Goal: Task Accomplishment & Management: Complete application form

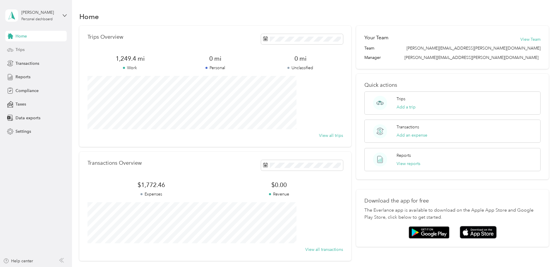
click at [42, 49] on div "Trips" at bounding box center [35, 49] width 61 height 11
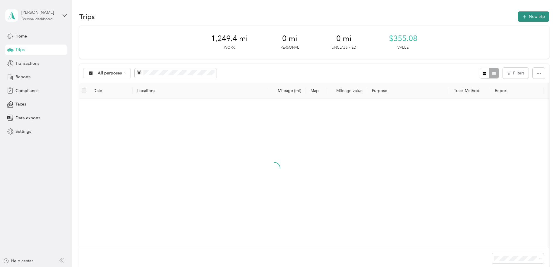
click at [518, 17] on button "New trip" at bounding box center [533, 16] width 31 height 10
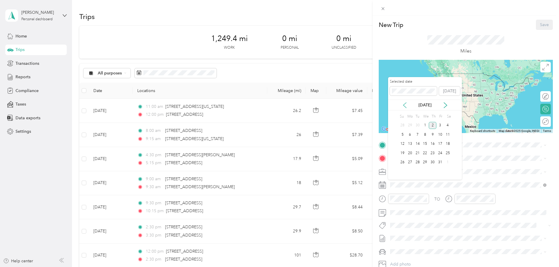
drag, startPoint x: 403, startPoint y: 106, endPoint x: 404, endPoint y: 109, distance: 3.2
click at [403, 107] on icon at bounding box center [405, 105] width 6 height 6
click at [438, 127] on div "5" at bounding box center [440, 125] width 8 height 7
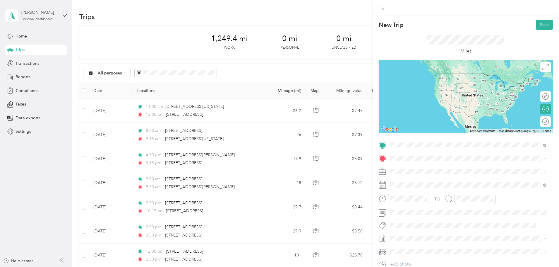
click at [460, 168] on span "[STREET_ADDRESS][US_STATE]" at bounding box center [430, 165] width 59 height 5
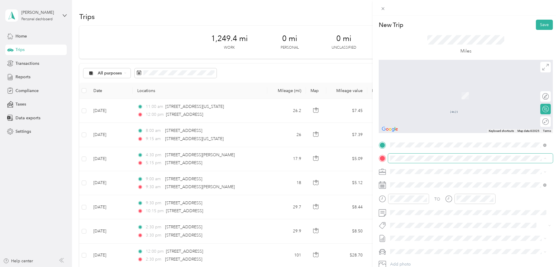
click at [437, 160] on span at bounding box center [470, 157] width 165 height 9
click at [434, 178] on span "[STREET_ADDRESS][US_STATE]" at bounding box center [430, 178] width 59 height 5
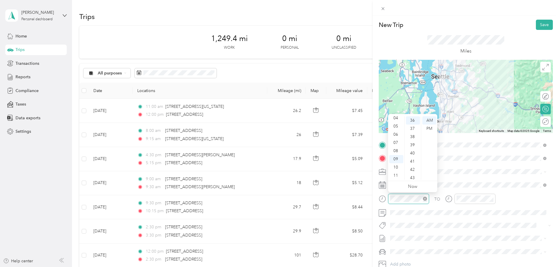
scroll to position [295, 0]
click at [397, 143] on div "07" at bounding box center [396, 142] width 14 height 8
click at [413, 130] on div "30" at bounding box center [413, 130] width 14 height 8
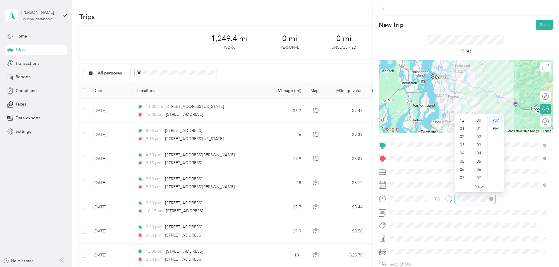
scroll to position [35, 0]
click at [463, 143] on div "07" at bounding box center [463, 142] width 14 height 8
click at [479, 176] on div "50" at bounding box center [479, 176] width 14 height 8
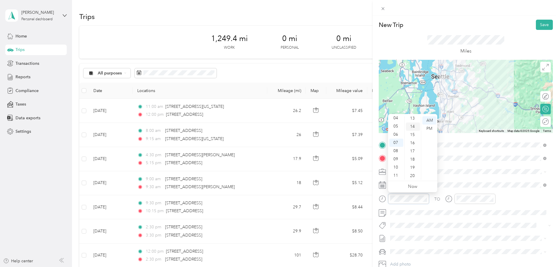
scroll to position [100, 0]
click at [412, 145] on div "15" at bounding box center [413, 144] width 14 height 8
click at [542, 27] on button "Save" at bounding box center [544, 25] width 17 height 10
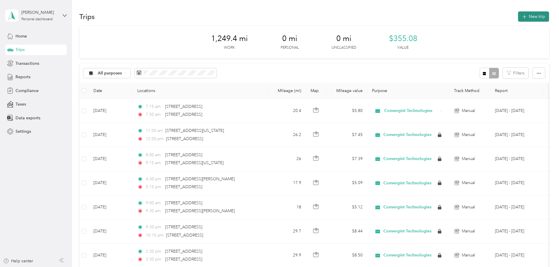
click at [518, 13] on button "New trip" at bounding box center [533, 16] width 31 height 10
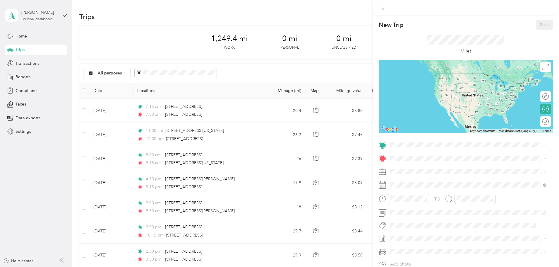
click at [205, 71] on div "New Trip Save This trip cannot be edited because it is either under review, app…" at bounding box center [279, 133] width 559 height 267
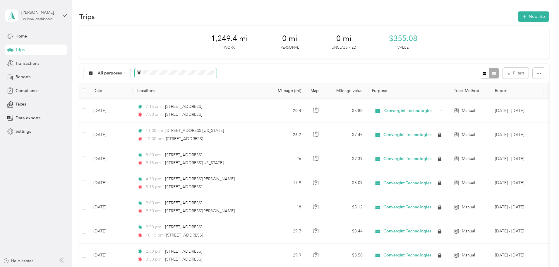
click at [193, 75] on span at bounding box center [176, 73] width 82 height 10
click at [131, 74] on div "All purposes" at bounding box center [106, 73] width 47 height 10
click at [126, 74] on icon at bounding box center [125, 73] width 2 height 2
click at [28, 78] on span "Reports" at bounding box center [23, 77] width 15 height 6
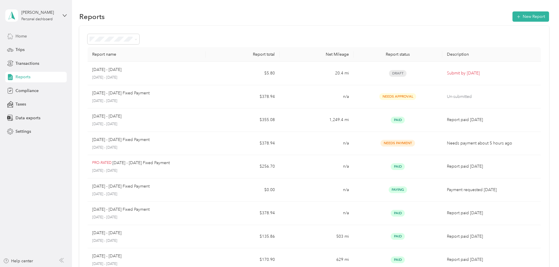
click at [25, 39] on span "Home" at bounding box center [21, 36] width 11 height 6
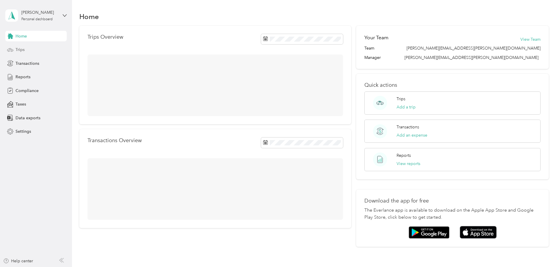
click at [24, 49] on div "Trips" at bounding box center [35, 49] width 61 height 11
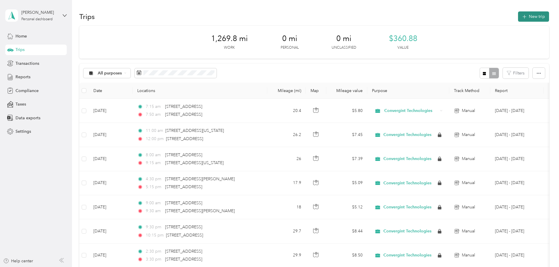
click at [518, 15] on button "New trip" at bounding box center [533, 16] width 31 height 10
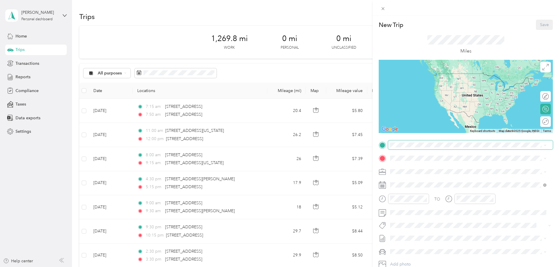
click at [405, 141] on span at bounding box center [470, 144] width 165 height 9
click at [417, 168] on span "[STREET_ADDRESS][US_STATE]" at bounding box center [430, 165] width 59 height 5
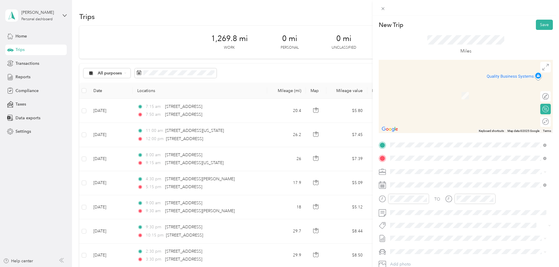
click at [502, 184] on div "[STREET_ADDRESS][US_STATE]" at bounding box center [468, 180] width 152 height 8
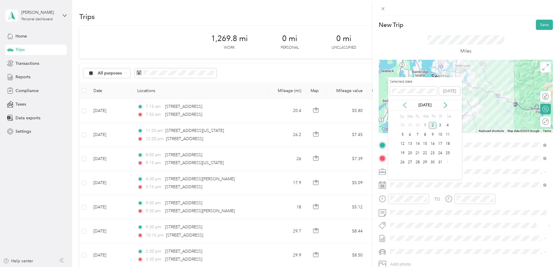
click at [407, 104] on icon at bounding box center [405, 105] width 6 height 6
drag, startPoint x: 437, startPoint y: 126, endPoint x: 436, endPoint y: 132, distance: 5.5
click at [438, 126] on div "5" at bounding box center [440, 125] width 8 height 7
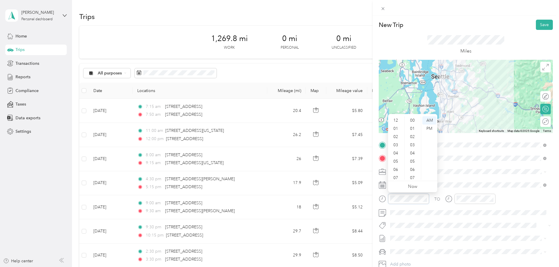
scroll to position [35, 0]
click at [414, 142] on div "30" at bounding box center [413, 142] width 14 height 8
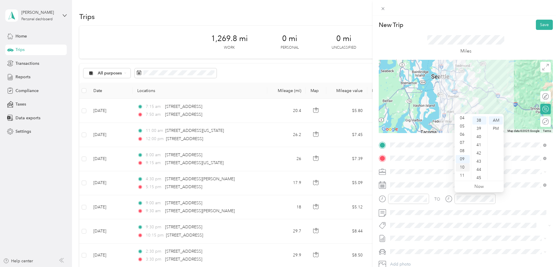
click at [463, 166] on div "10" at bounding box center [463, 167] width 14 height 8
click at [480, 165] on div "15" at bounding box center [479, 166] width 14 height 8
click at [518, 200] on div "TO" at bounding box center [466, 200] width 174 height 14
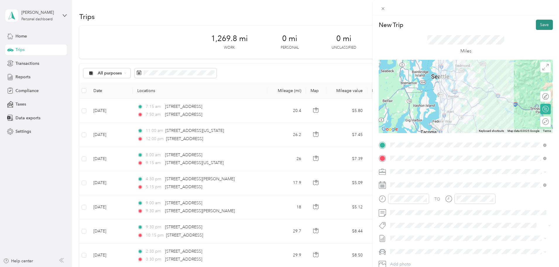
click at [541, 25] on button "Save" at bounding box center [544, 25] width 17 height 10
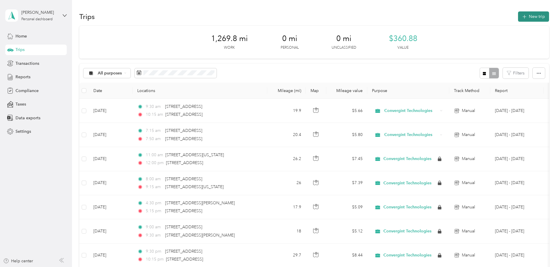
click at [518, 18] on button "New trip" at bounding box center [533, 16] width 31 height 10
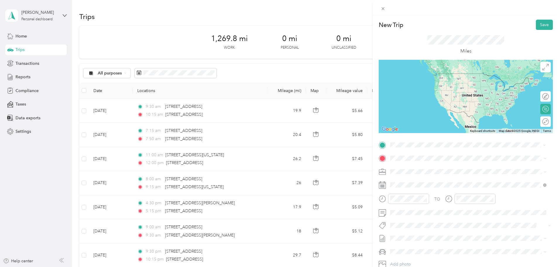
click at [429, 169] on span "[STREET_ADDRESS][US_STATE]" at bounding box center [430, 165] width 59 height 5
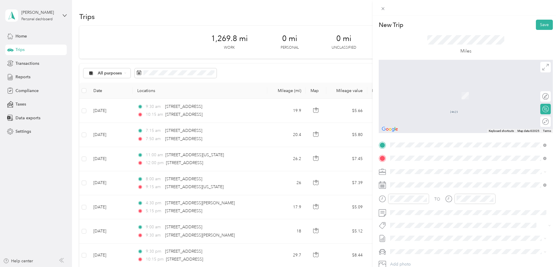
click at [424, 178] on span "[STREET_ADDRESS][US_STATE]" at bounding box center [430, 178] width 59 height 5
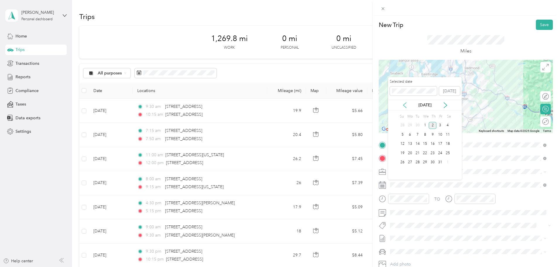
click at [404, 105] on icon at bounding box center [405, 105] width 6 height 6
click at [425, 135] on div "10" at bounding box center [425, 134] width 8 height 7
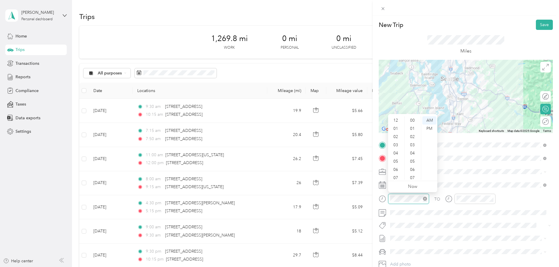
scroll to position [35, 0]
click at [397, 174] on div "11" at bounding box center [396, 175] width 14 height 8
click at [410, 163] on div "30" at bounding box center [413, 164] width 14 height 8
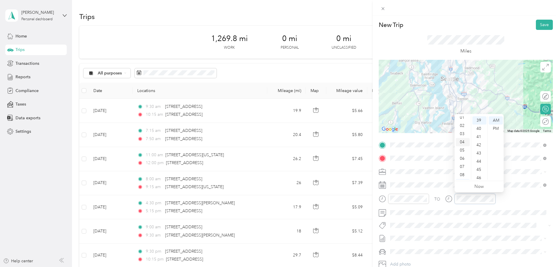
scroll to position [0, 0]
click at [462, 130] on div "01" at bounding box center [463, 128] width 14 height 8
click at [476, 119] on div "00" at bounding box center [479, 120] width 14 height 8
click at [495, 130] on div "PM" at bounding box center [496, 128] width 14 height 8
click at [541, 25] on button "Save" at bounding box center [544, 25] width 17 height 10
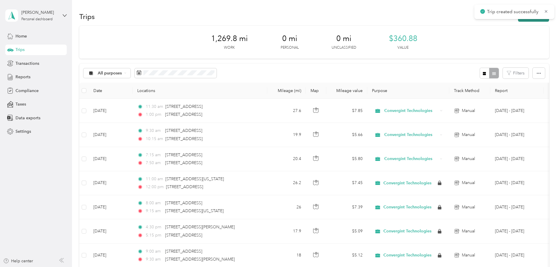
click at [518, 21] on button "New trip" at bounding box center [533, 16] width 31 height 10
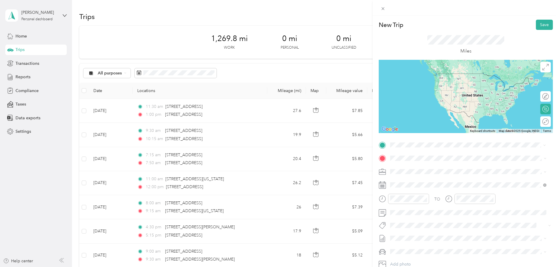
click at [433, 167] on span "[STREET_ADDRESS][US_STATE]" at bounding box center [430, 165] width 59 height 5
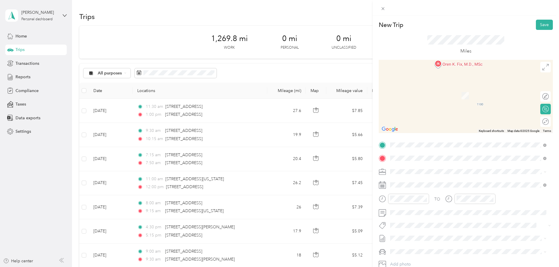
click at [420, 179] on span "[STREET_ADDRESS][US_STATE]" at bounding box center [430, 178] width 59 height 5
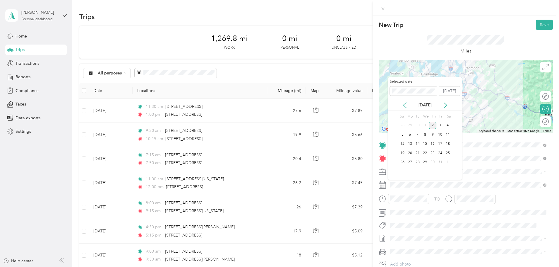
click at [406, 105] on icon at bounding box center [405, 105] width 6 height 6
click at [424, 135] on div "10" at bounding box center [425, 134] width 8 height 7
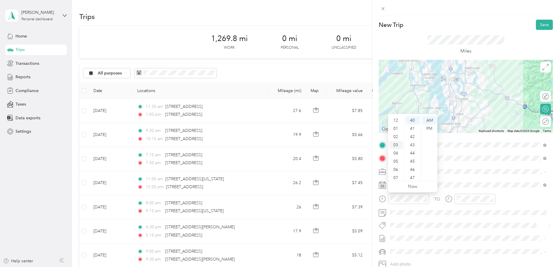
click at [397, 145] on div "03" at bounding box center [396, 145] width 14 height 8
click at [412, 121] on div "00" at bounding box center [413, 120] width 14 height 8
click at [429, 128] on div "PM" at bounding box center [429, 128] width 14 height 8
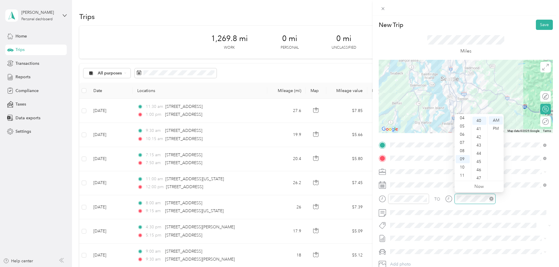
scroll to position [328, 0]
click at [463, 120] on div "04" at bounding box center [463, 118] width 14 height 8
click at [479, 128] on div "30" at bounding box center [479, 126] width 14 height 8
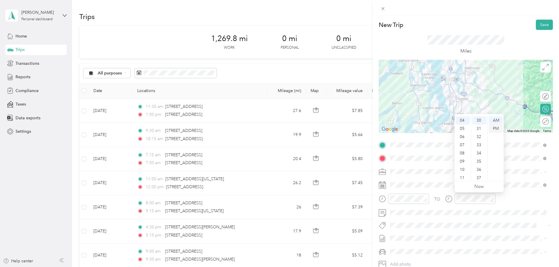
click at [496, 127] on div "PM" at bounding box center [496, 128] width 14 height 8
click at [475, 230] on div "TO Add photo" at bounding box center [466, 210] width 174 height 141
click at [540, 27] on button "Save" at bounding box center [544, 25] width 17 height 10
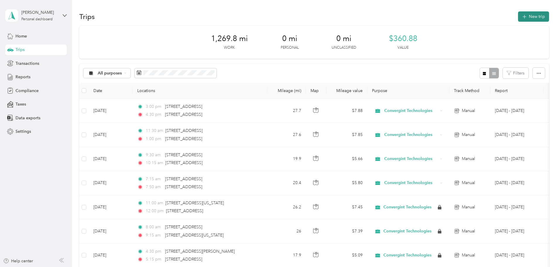
click at [518, 18] on button "New trip" at bounding box center [533, 16] width 31 height 10
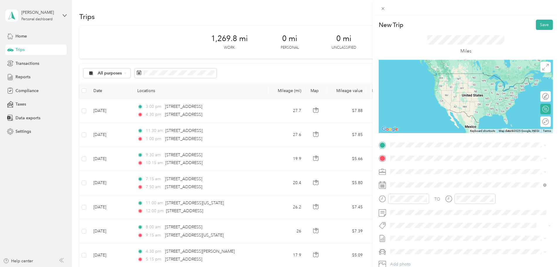
click at [426, 168] on span "[STREET_ADDRESS][US_STATE]" at bounding box center [430, 164] width 59 height 5
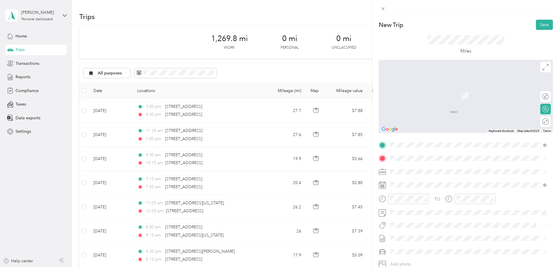
click at [424, 180] on span "[STREET_ADDRESS][US_STATE]" at bounding box center [430, 178] width 59 height 5
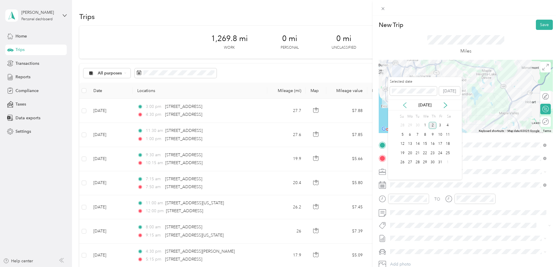
click at [403, 104] on icon at bounding box center [404, 104] width 3 height 5
click at [434, 136] on div "11" at bounding box center [433, 134] width 8 height 7
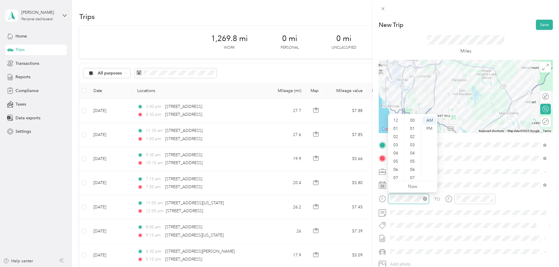
scroll to position [35, 0]
click at [396, 168] on div "10" at bounding box center [396, 167] width 14 height 8
click at [414, 164] on div "45" at bounding box center [413, 161] width 14 height 8
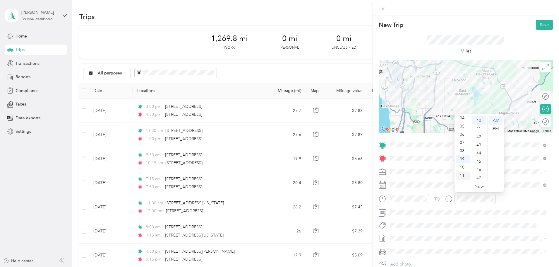
click at [463, 175] on div "11" at bounding box center [463, 175] width 14 height 8
click at [478, 120] on div "15" at bounding box center [479, 120] width 14 height 8
click at [541, 28] on button "Save" at bounding box center [544, 25] width 17 height 10
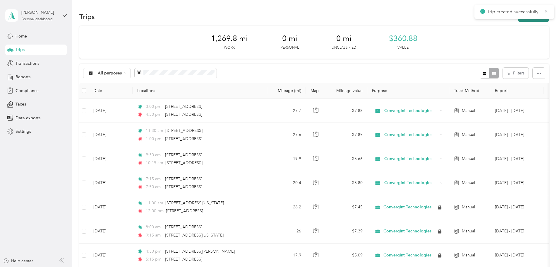
click at [518, 21] on button "New trip" at bounding box center [533, 16] width 31 height 10
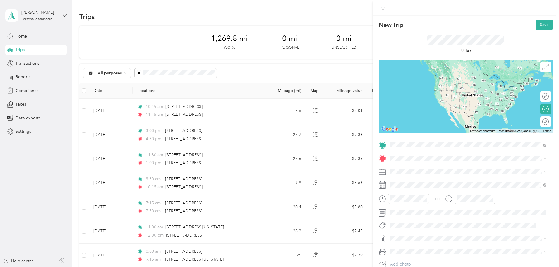
click at [416, 168] on span "[STREET_ADDRESS][US_STATE]" at bounding box center [430, 165] width 59 height 5
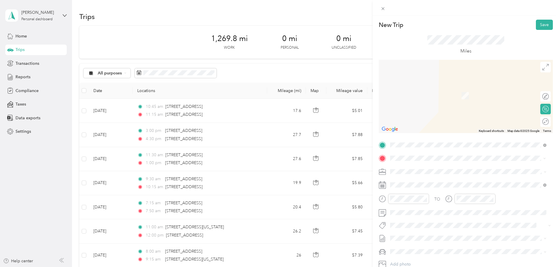
click at [422, 180] on span "[STREET_ADDRESS][US_STATE]" at bounding box center [430, 178] width 59 height 5
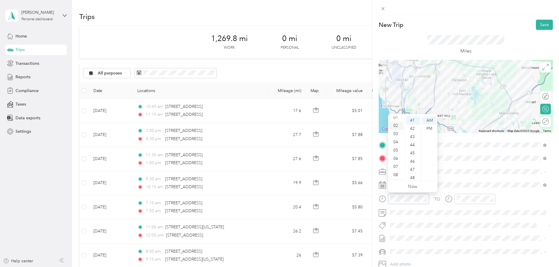
scroll to position [0, 0]
click at [395, 127] on div "01" at bounding box center [396, 128] width 14 height 8
drag, startPoint x: 412, startPoint y: 121, endPoint x: 434, endPoint y: 129, distance: 23.3
click at [412, 121] on div "00" at bounding box center [413, 120] width 14 height 8
click at [430, 128] on div "PM" at bounding box center [429, 128] width 14 height 8
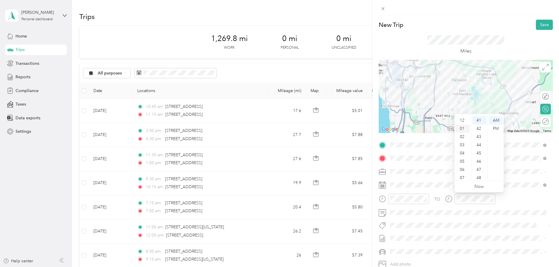
click at [462, 129] on div "01" at bounding box center [463, 128] width 14 height 8
click at [481, 176] on div "30" at bounding box center [479, 176] width 14 height 8
click at [493, 128] on div "PM" at bounding box center [496, 128] width 14 height 8
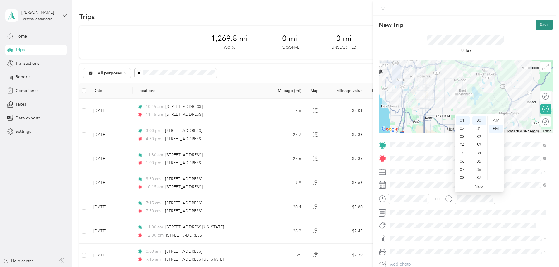
click at [537, 24] on button "Save" at bounding box center [544, 25] width 17 height 10
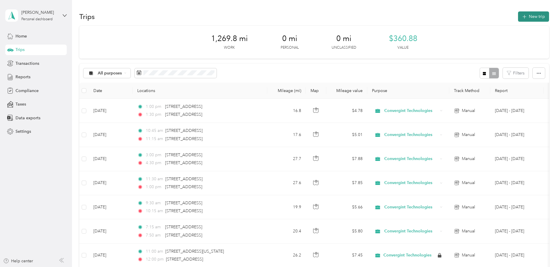
click at [518, 17] on button "New trip" at bounding box center [533, 16] width 31 height 10
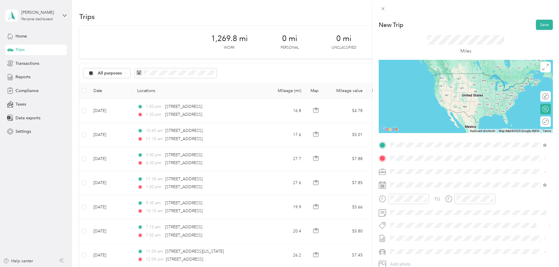
click at [426, 167] on span "[STREET_ADDRESS][US_STATE]" at bounding box center [430, 165] width 59 height 5
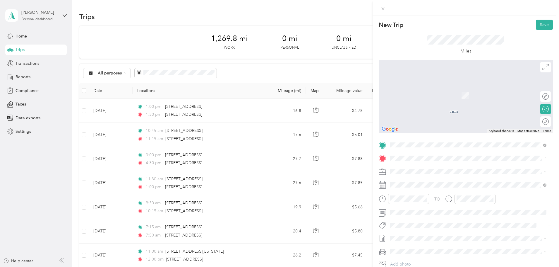
click at [453, 180] on span "[STREET_ADDRESS][US_STATE]" at bounding box center [430, 178] width 59 height 5
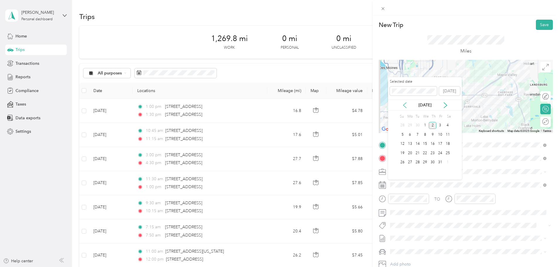
click at [404, 105] on icon at bounding box center [405, 105] width 6 height 6
drag, startPoint x: 426, startPoint y: 145, endPoint x: 426, endPoint y: 149, distance: 4.4
click at [426, 145] on div "17" at bounding box center [425, 143] width 8 height 7
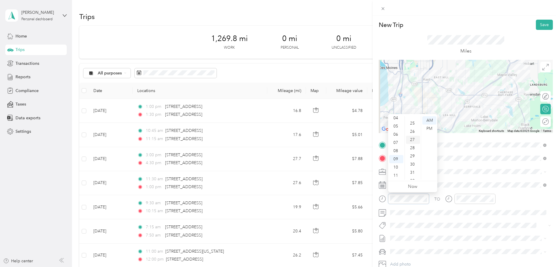
scroll to position [198, 0]
click at [413, 167] on div "30" at bounding box center [413, 168] width 14 height 8
click at [472, 203] on div at bounding box center [475, 198] width 41 height 10
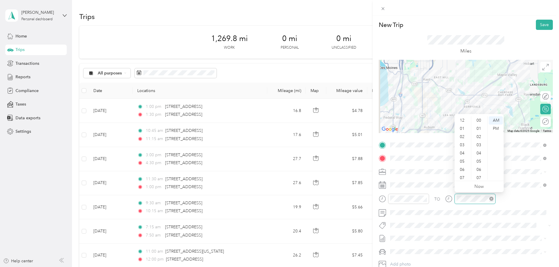
scroll to position [35, 0]
drag, startPoint x: 462, startPoint y: 167, endPoint x: 469, endPoint y: 162, distance: 8.7
click at [463, 167] on div "10" at bounding box center [463, 167] width 14 height 8
click at [477, 122] on div "00" at bounding box center [479, 120] width 14 height 8
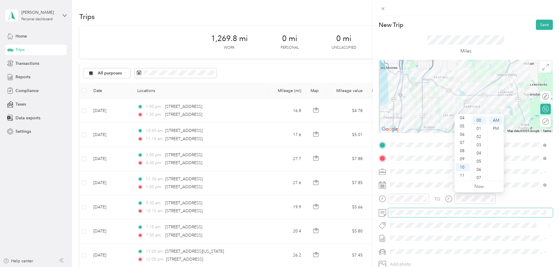
click at [503, 218] on div "TO Add photo" at bounding box center [466, 210] width 174 height 141
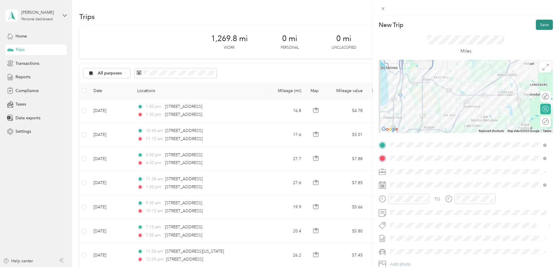
click at [538, 25] on button "Save" at bounding box center [544, 25] width 17 height 10
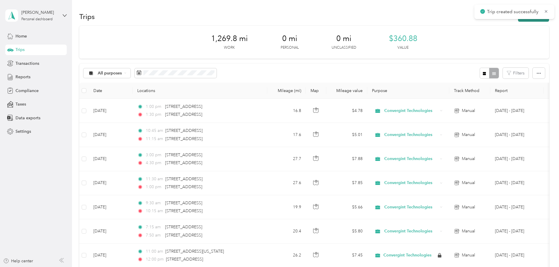
click at [518, 21] on button "New trip" at bounding box center [533, 16] width 31 height 10
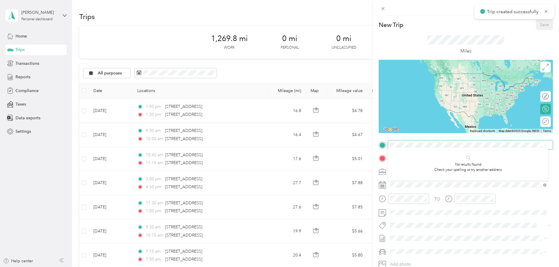
click at [403, 147] on span at bounding box center [470, 144] width 165 height 9
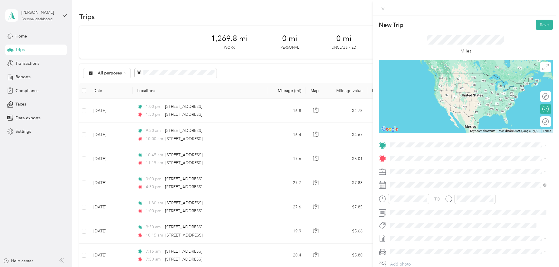
click at [439, 166] on span "[STREET_ADDRESS][US_STATE]" at bounding box center [430, 164] width 59 height 5
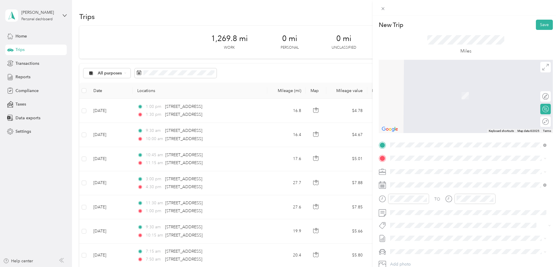
drag, startPoint x: 468, startPoint y: 181, endPoint x: 457, endPoint y: 180, distance: 11.2
click at [460, 181] on span "[STREET_ADDRESS][US_STATE]" at bounding box center [430, 177] width 59 height 5
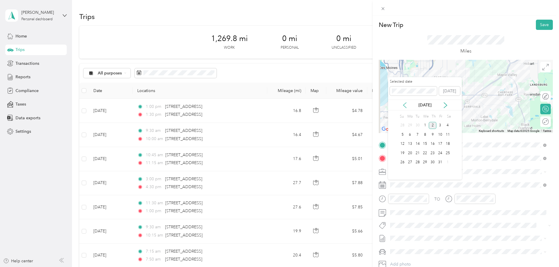
click at [406, 107] on icon at bounding box center [405, 105] width 6 height 6
click at [423, 143] on div "17" at bounding box center [425, 143] width 8 height 7
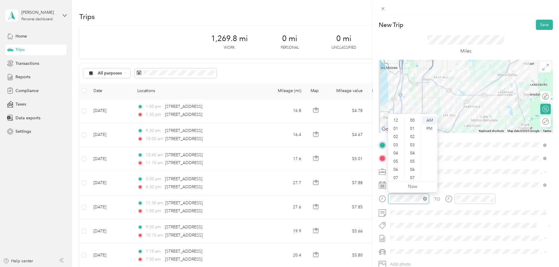
scroll to position [35, 0]
click at [398, 175] on div "11" at bounding box center [396, 175] width 14 height 8
click at [414, 121] on div "00" at bounding box center [413, 120] width 14 height 8
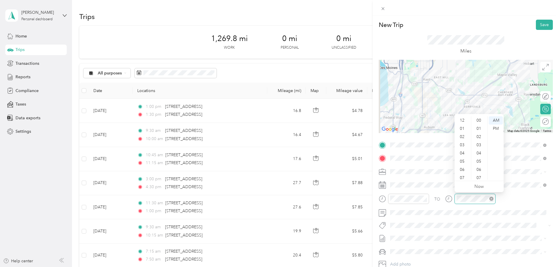
scroll to position [35, 0]
click at [463, 174] on div "11" at bounding box center [463, 175] width 14 height 8
click at [479, 139] on div "30" at bounding box center [479, 139] width 14 height 8
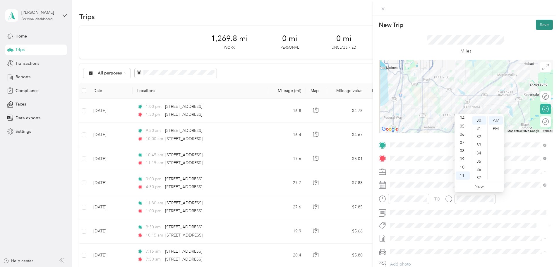
click at [542, 24] on button "Save" at bounding box center [544, 25] width 17 height 10
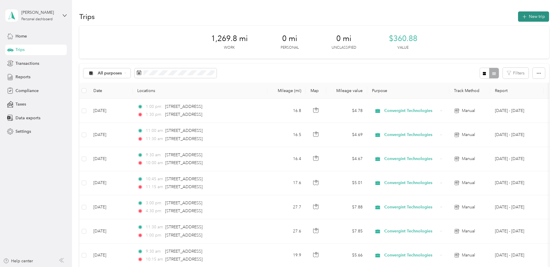
click at [518, 15] on button "New trip" at bounding box center [533, 16] width 31 height 10
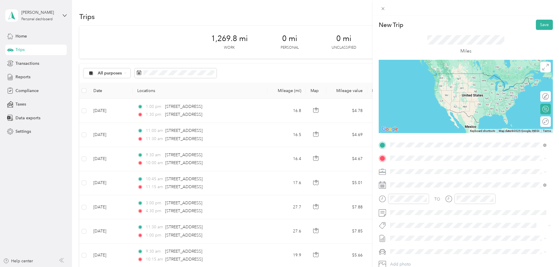
click at [458, 170] on div "[STREET_ADDRESS][US_STATE]" at bounding box center [468, 166] width 152 height 8
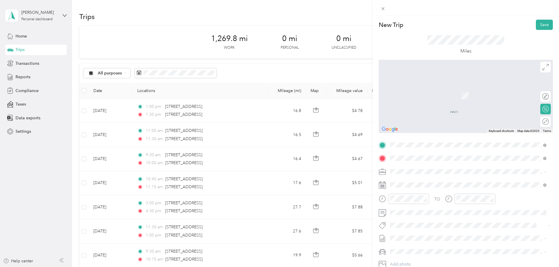
click at [435, 179] on span "[STREET_ADDRESS][US_STATE]" at bounding box center [430, 178] width 59 height 5
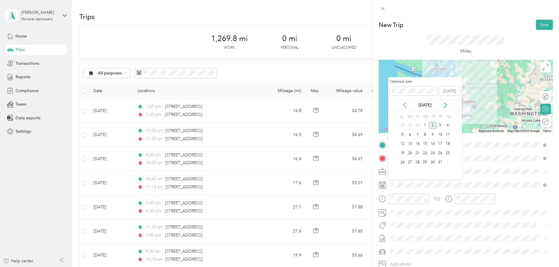
click at [405, 107] on icon at bounding box center [404, 104] width 3 height 5
click at [425, 154] on div "24" at bounding box center [425, 152] width 8 height 7
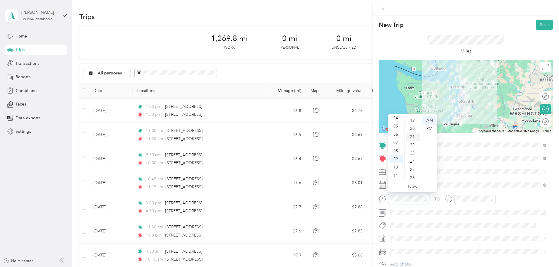
scroll to position [9, 0]
click at [396, 151] on div "08" at bounding box center [396, 151] width 14 height 8
click at [414, 122] on div "30" at bounding box center [413, 123] width 14 height 8
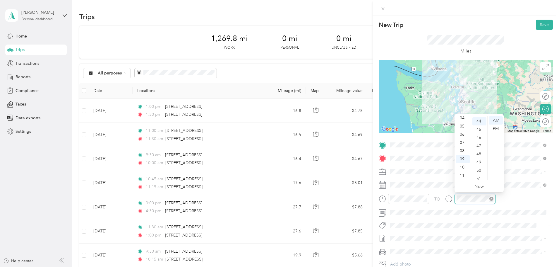
scroll to position [361, 0]
click at [463, 168] on div "10" at bounding box center [463, 167] width 14 height 8
click at [478, 119] on div "00" at bounding box center [479, 120] width 14 height 8
click at [541, 25] on button "Save" at bounding box center [544, 25] width 17 height 10
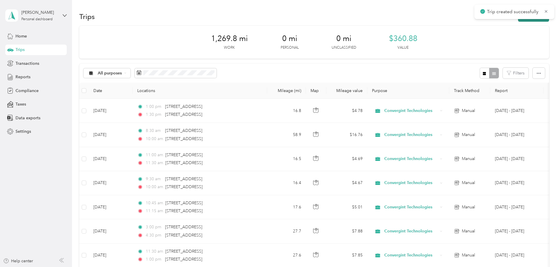
click at [518, 21] on button "New trip" at bounding box center [533, 16] width 31 height 10
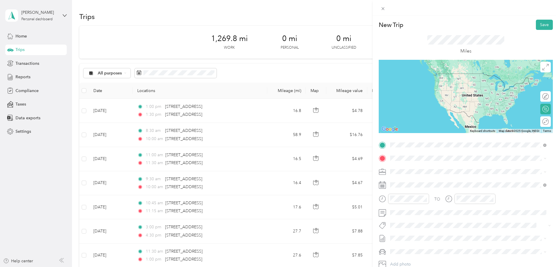
click at [431, 167] on span "[STREET_ADDRESS][US_STATE]" at bounding box center [430, 165] width 59 height 5
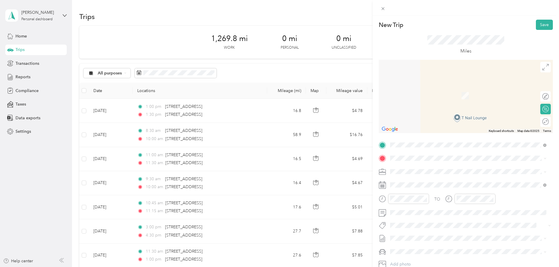
click at [436, 180] on span "[STREET_ADDRESS][PERSON_NAME][US_STATE]" at bounding box center [446, 177] width 91 height 5
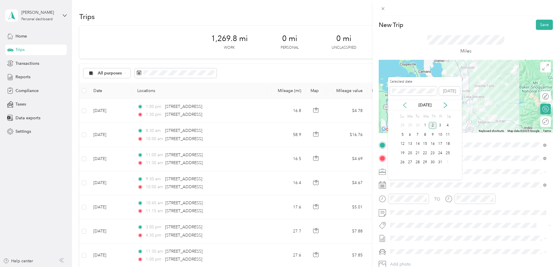
drag, startPoint x: 404, startPoint y: 104, endPoint x: 410, endPoint y: 113, distance: 10.1
click at [404, 105] on icon at bounding box center [405, 105] width 6 height 6
click at [425, 153] on div "24" at bounding box center [425, 152] width 8 height 7
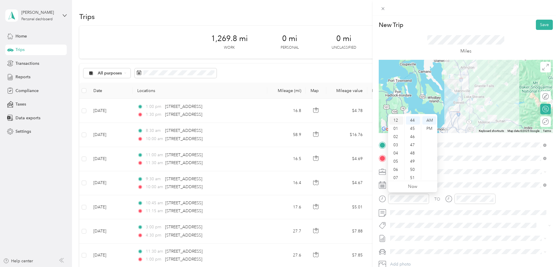
click at [397, 118] on div "12" at bounding box center [396, 120] width 14 height 8
drag, startPoint x: 413, startPoint y: 121, endPoint x: 422, endPoint y: 136, distance: 18.0
click at [413, 122] on div "00" at bounding box center [413, 120] width 14 height 8
click at [431, 131] on div "PM" at bounding box center [429, 128] width 14 height 8
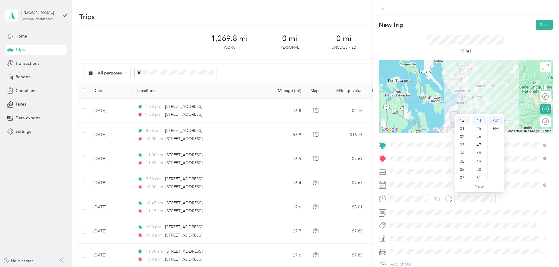
click at [461, 121] on div "12" at bounding box center [463, 120] width 14 height 8
click at [540, 24] on button "Save" at bounding box center [544, 25] width 17 height 10
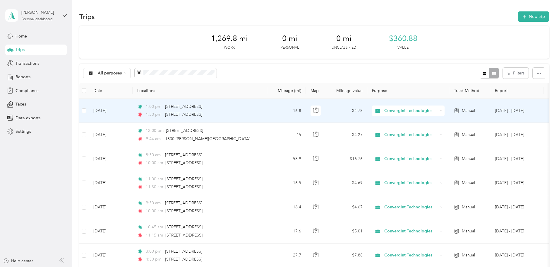
click at [133, 111] on td "[DATE]" at bounding box center [111, 111] width 44 height 24
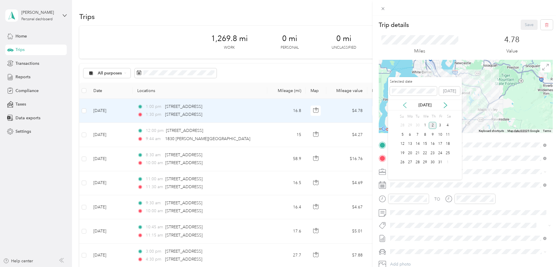
click at [405, 105] on icon at bounding box center [405, 105] width 6 height 6
click at [424, 153] on div "24" at bounding box center [425, 152] width 8 height 7
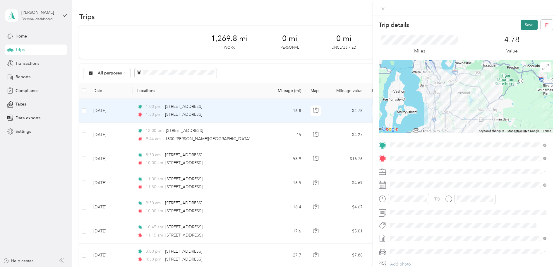
click at [523, 26] on button "Save" at bounding box center [529, 25] width 17 height 10
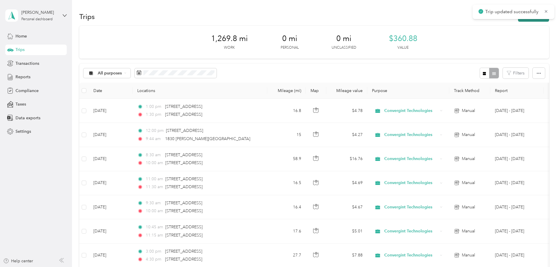
click at [518, 20] on button "New trip" at bounding box center [533, 16] width 31 height 10
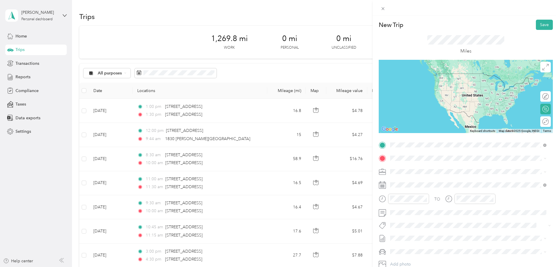
click at [428, 169] on span "[STREET_ADDRESS][PERSON_NAME][US_STATE]" at bounding box center [446, 165] width 91 height 5
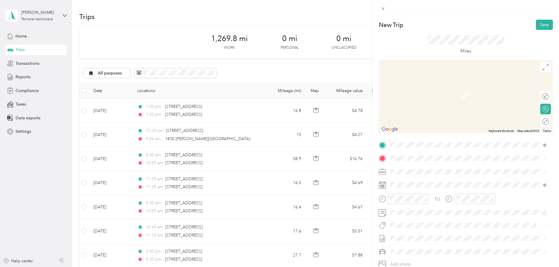
click at [429, 181] on span "[STREET_ADDRESS][US_STATE]" at bounding box center [430, 178] width 59 height 5
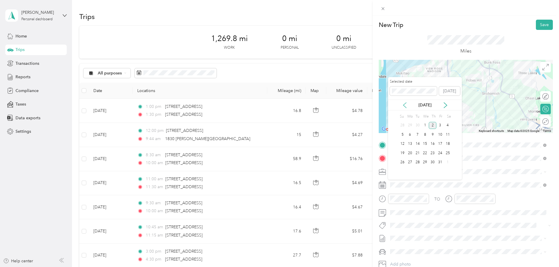
click at [405, 103] on icon at bounding box center [405, 105] width 6 height 6
click at [425, 154] on div "24" at bounding box center [425, 152] width 8 height 7
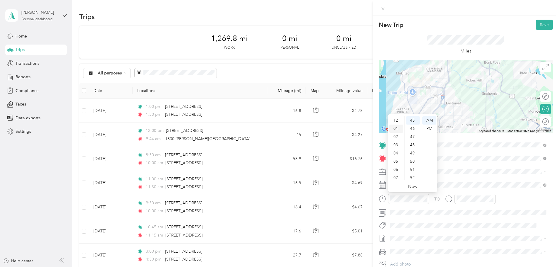
click at [395, 126] on div "01" at bounding box center [396, 128] width 14 height 8
click at [414, 143] on div "30" at bounding box center [413, 144] width 14 height 8
click at [462, 130] on div "01" at bounding box center [463, 128] width 14 height 8
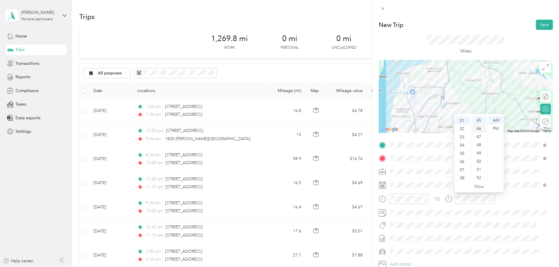
scroll to position [8, 0]
click at [496, 128] on div "PM" at bounding box center [496, 128] width 14 height 8
click at [426, 128] on div "PM" at bounding box center [429, 128] width 14 height 8
click at [536, 28] on button "Save" at bounding box center [544, 25] width 17 height 10
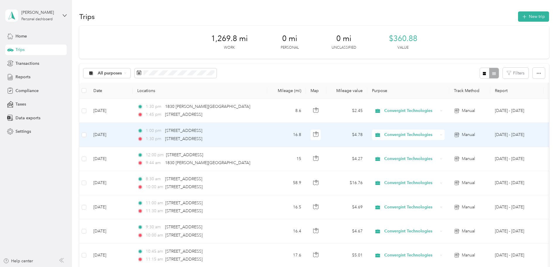
click at [133, 134] on td "[DATE]" at bounding box center [111, 135] width 44 height 24
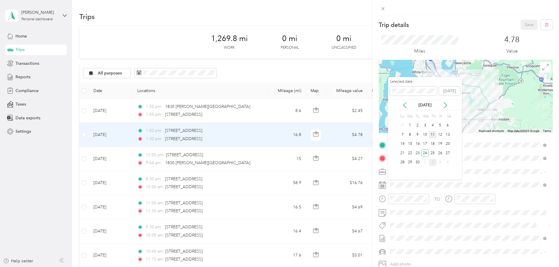
click at [433, 136] on div "11" at bounding box center [433, 134] width 8 height 7
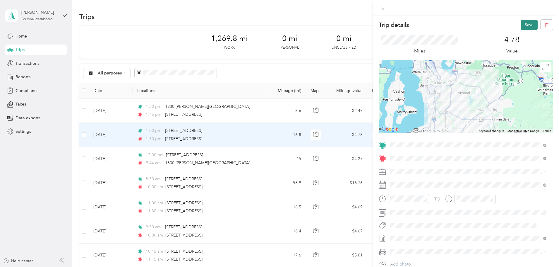
click at [523, 23] on button "Save" at bounding box center [529, 25] width 17 height 10
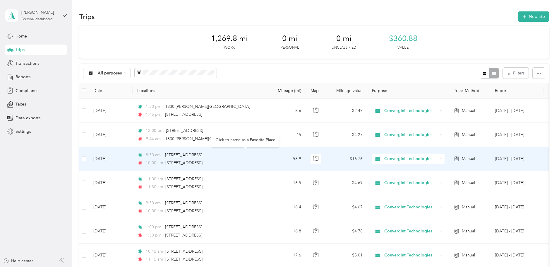
click at [227, 134] on body "[PERSON_NAME] Personal dashboard Home Trips Transactions Reports Compliance Tax…" at bounding box center [278, 133] width 556 height 267
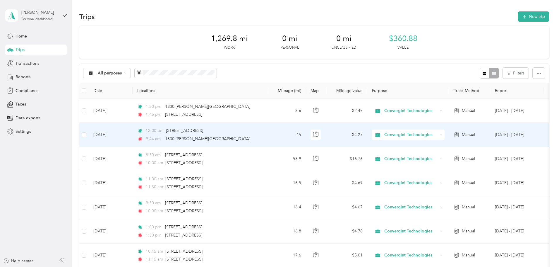
click at [164, 133] on span "12:00 pm" at bounding box center [155, 130] width 18 height 6
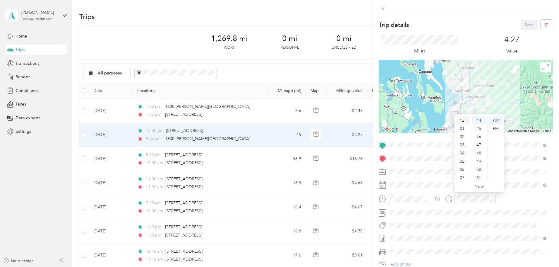
click at [461, 121] on div "12" at bounding box center [463, 120] width 14 height 8
click at [479, 152] on div "30" at bounding box center [479, 152] width 14 height 8
click at [498, 128] on div "PM" at bounding box center [496, 128] width 14 height 8
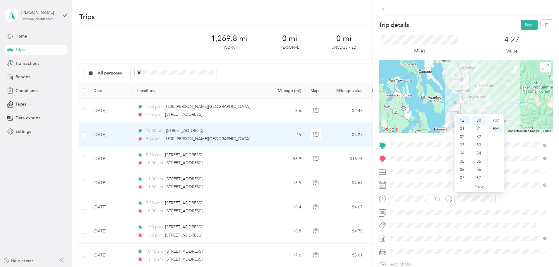
click at [534, 45] on div "4.27 Value" at bounding box center [512, 45] width 82 height 20
click at [526, 27] on button "Save" at bounding box center [529, 25] width 17 height 10
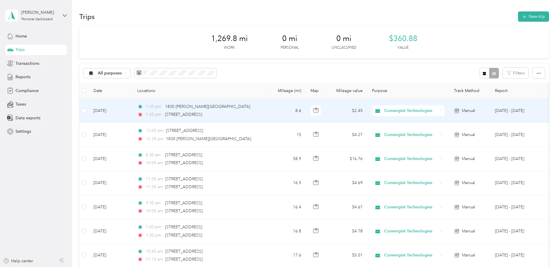
click at [197, 110] on div "1:30 pm [STREET_ADDRESS][PERSON_NAME] 1:45 pm [STREET_ADDRESS][PERSON_NAME]" at bounding box center [198, 110] width 123 height 14
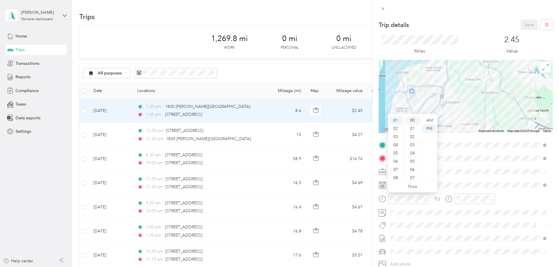
click at [411, 121] on div "00" at bounding box center [413, 120] width 14 height 8
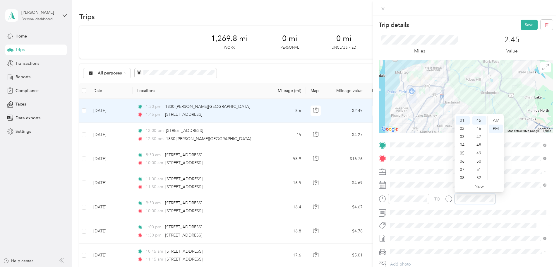
scroll to position [164, 0]
click at [480, 173] on div "30" at bounding box center [479, 173] width 14 height 8
click at [525, 24] on button "Save" at bounding box center [529, 25] width 17 height 10
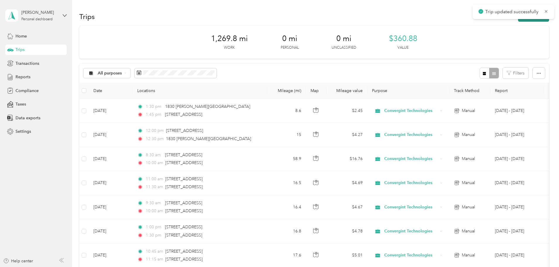
click at [518, 21] on button "New trip" at bounding box center [533, 16] width 31 height 10
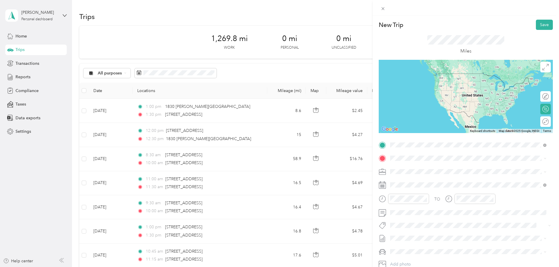
click at [429, 167] on span "[STREET_ADDRESS][US_STATE]" at bounding box center [430, 165] width 59 height 5
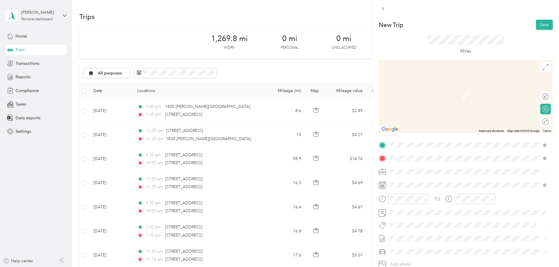
click at [427, 179] on span "[STREET_ADDRESS][US_STATE]" at bounding box center [430, 178] width 59 height 5
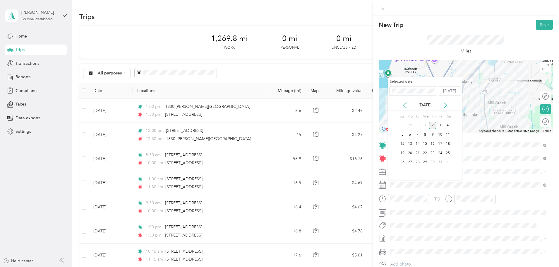
click at [405, 107] on icon at bounding box center [405, 105] width 6 height 6
click at [426, 155] on div "24" at bounding box center [425, 152] width 8 height 7
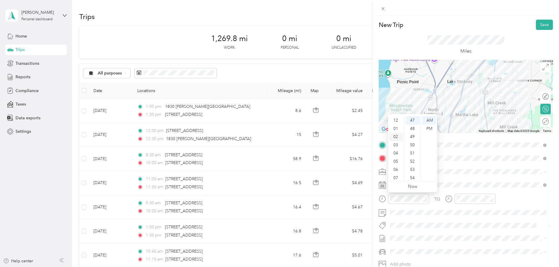
click at [396, 136] on div "02" at bounding box center [396, 137] width 14 height 8
click at [409, 121] on div "00" at bounding box center [413, 120] width 14 height 8
click at [428, 128] on div "PM" at bounding box center [429, 128] width 14 height 8
click at [463, 131] on div "02" at bounding box center [463, 131] width 14 height 8
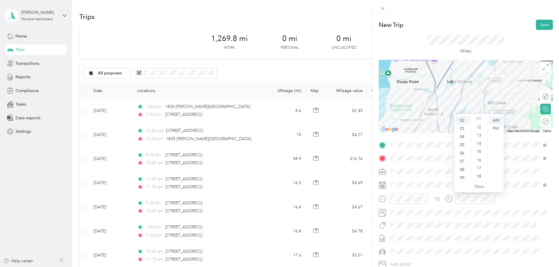
scroll to position [92, 0]
click at [478, 152] on div "15" at bounding box center [479, 151] width 14 height 8
click at [495, 127] on div "PM" at bounding box center [496, 128] width 14 height 8
click at [538, 23] on button "Save" at bounding box center [544, 25] width 17 height 10
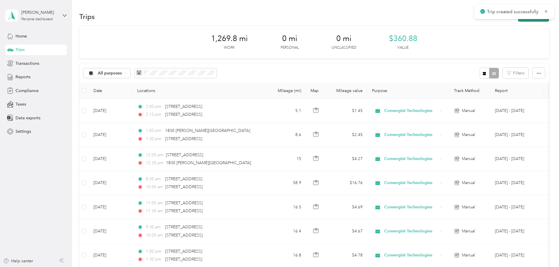
click at [518, 21] on button "New trip" at bounding box center [533, 16] width 31 height 10
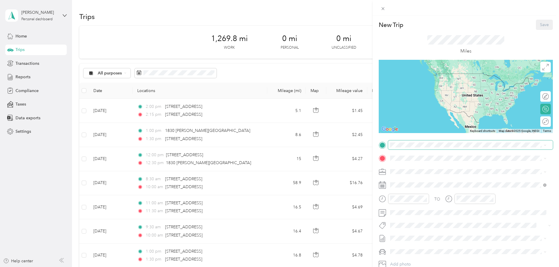
click at [419, 148] on span at bounding box center [470, 144] width 165 height 9
drag, startPoint x: 441, startPoint y: 168, endPoint x: 438, endPoint y: 168, distance: 3.2
click at [441, 168] on span "[STREET_ADDRESS][US_STATE]" at bounding box center [430, 165] width 59 height 5
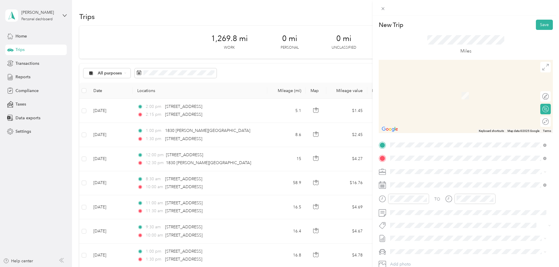
click at [434, 181] on span "[STREET_ADDRESS][US_STATE][US_STATE]" at bounding box center [441, 178] width 80 height 5
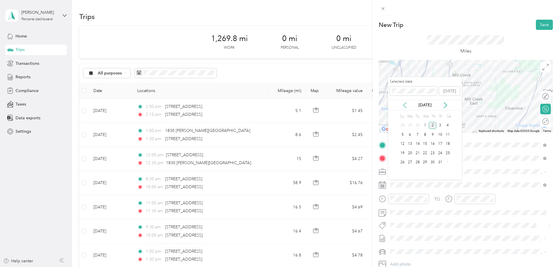
click at [406, 106] on icon at bounding box center [405, 105] width 6 height 6
click at [425, 154] on div "24" at bounding box center [425, 152] width 8 height 7
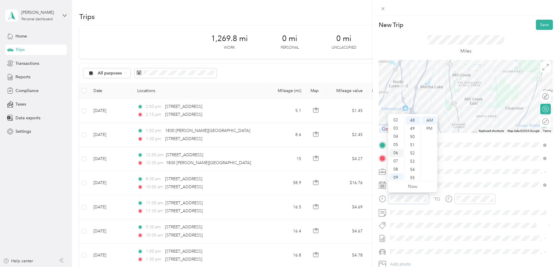
scroll to position [0, 0]
click at [397, 136] on div "02" at bounding box center [396, 137] width 14 height 8
click at [413, 120] on div "30" at bounding box center [413, 119] width 14 height 8
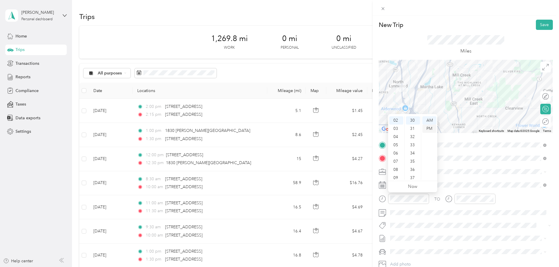
click at [431, 128] on div "PM" at bounding box center [429, 128] width 14 height 8
click at [463, 137] on div "02" at bounding box center [463, 137] width 14 height 8
click at [477, 127] on div "45" at bounding box center [479, 125] width 14 height 8
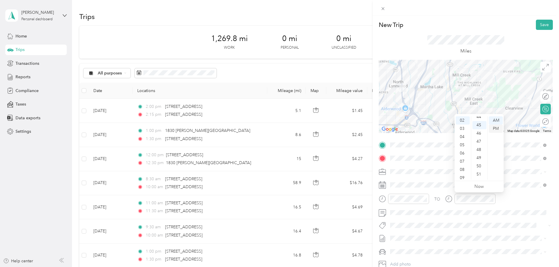
scroll to position [369, 0]
click at [498, 128] on div "PM" at bounding box center [496, 128] width 14 height 8
click at [543, 24] on button "Save" at bounding box center [544, 25] width 17 height 10
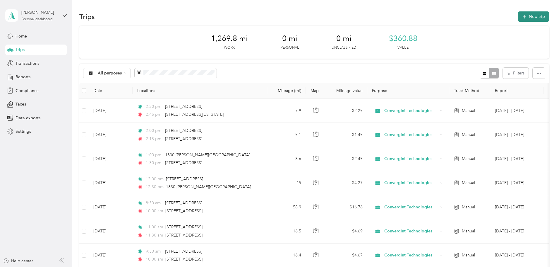
click at [518, 13] on button "New trip" at bounding box center [533, 16] width 31 height 10
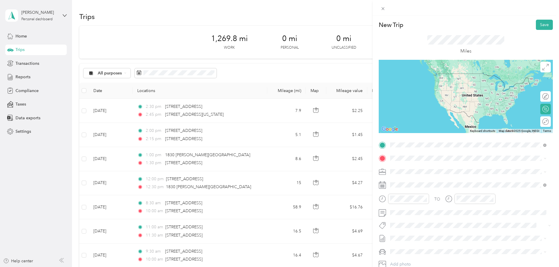
click at [428, 167] on span "[STREET_ADDRESS][US_STATE][US_STATE]" at bounding box center [441, 165] width 80 height 5
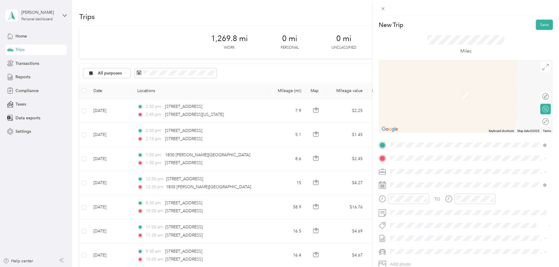
drag, startPoint x: 484, startPoint y: 180, endPoint x: 459, endPoint y: 177, distance: 25.1
click at [460, 179] on span "[STREET_ADDRESS][US_STATE]" at bounding box center [430, 177] width 59 height 5
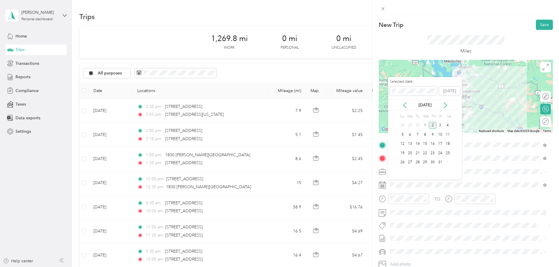
click at [405, 101] on div "[DATE]" at bounding box center [425, 105] width 74 height 11
drag, startPoint x: 405, startPoint y: 106, endPoint x: 408, endPoint y: 115, distance: 9.7
click at [405, 106] on icon at bounding box center [404, 104] width 3 height 5
click at [427, 154] on div "24" at bounding box center [425, 152] width 8 height 7
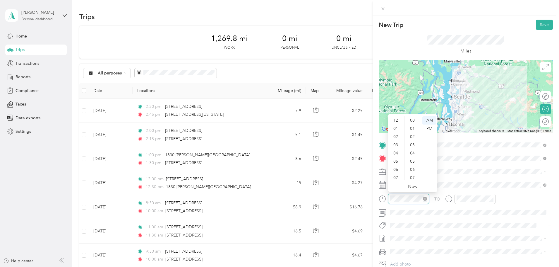
scroll to position [35, 0]
click at [398, 131] on div "02" at bounding box center [396, 131] width 14 height 8
click at [397, 127] on div "03" at bounding box center [396, 128] width 14 height 8
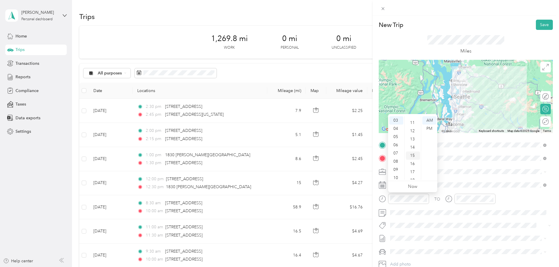
click at [414, 155] on div "15" at bounding box center [413, 155] width 14 height 8
click at [429, 129] on div "PM" at bounding box center [429, 128] width 14 height 8
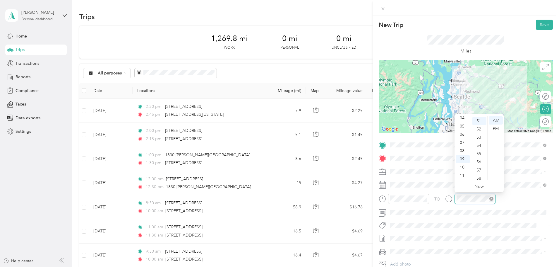
scroll to position [418, 0]
click at [463, 128] on div "05" at bounding box center [463, 126] width 14 height 8
click at [477, 119] on div "00" at bounding box center [479, 120] width 14 height 8
click at [495, 128] on div "PM" at bounding box center [496, 128] width 14 height 8
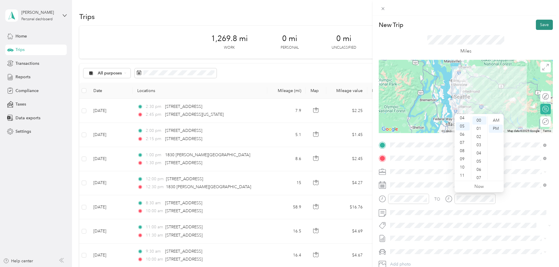
click at [543, 25] on button "Save" at bounding box center [544, 25] width 17 height 10
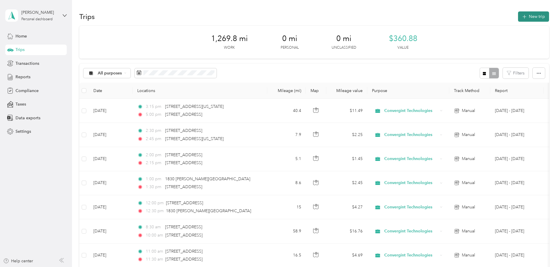
click at [518, 16] on button "New trip" at bounding box center [533, 16] width 31 height 10
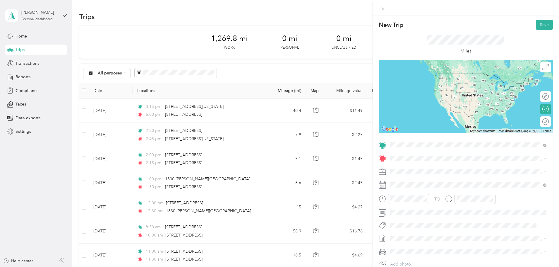
drag, startPoint x: 469, startPoint y: 167, endPoint x: 454, endPoint y: 165, distance: 15.3
click at [460, 167] on span "[STREET_ADDRESS][US_STATE]" at bounding box center [430, 165] width 59 height 5
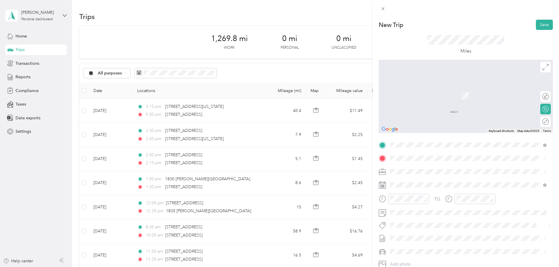
click at [441, 182] on span "[STREET_ADDRESS][US_STATE]" at bounding box center [430, 178] width 59 height 5
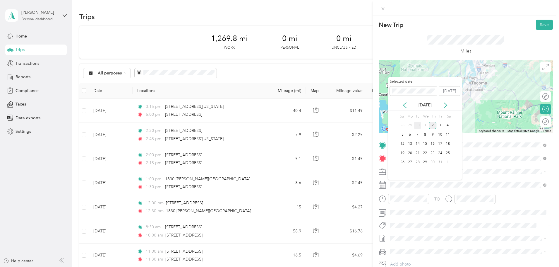
click at [417, 126] on div "30" at bounding box center [418, 125] width 8 height 7
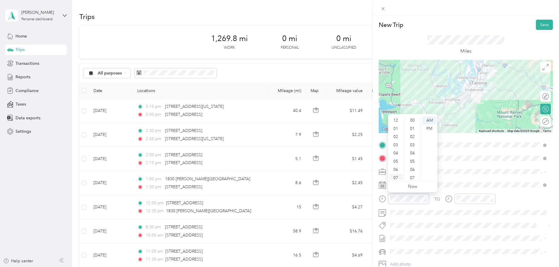
scroll to position [35, 0]
click at [397, 134] on div "06" at bounding box center [396, 134] width 14 height 8
click at [413, 145] on div "30" at bounding box center [413, 145] width 14 height 8
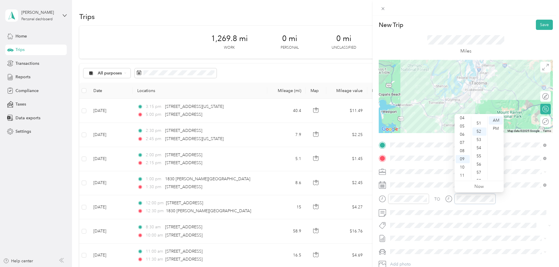
scroll to position [426, 0]
click at [462, 145] on div "07" at bounding box center [463, 142] width 14 height 8
click at [479, 124] on div "45" at bounding box center [479, 121] width 14 height 8
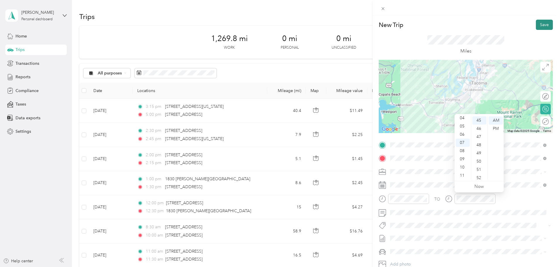
click at [540, 25] on button "Save" at bounding box center [544, 25] width 17 height 10
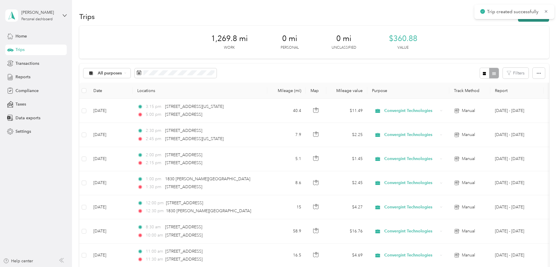
click at [518, 21] on button "New trip" at bounding box center [533, 16] width 31 height 10
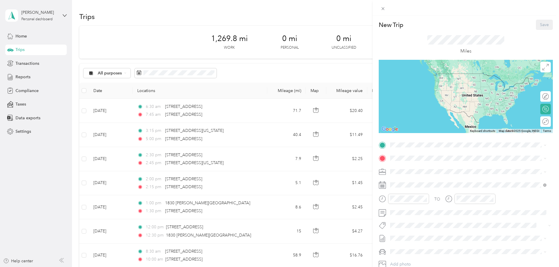
click at [404, 149] on div "TO Add photo" at bounding box center [466, 210] width 174 height 141
click at [447, 169] on span "[STREET_ADDRESS][US_STATE]" at bounding box center [430, 165] width 59 height 5
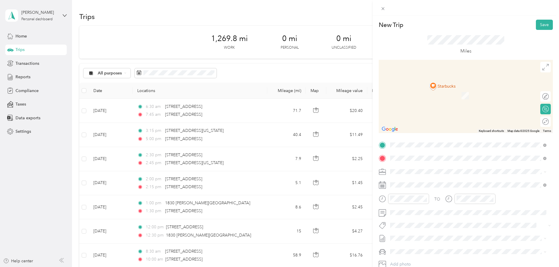
click at [424, 178] on span "[STREET_ADDRESS][US_STATE]" at bounding box center [430, 178] width 59 height 5
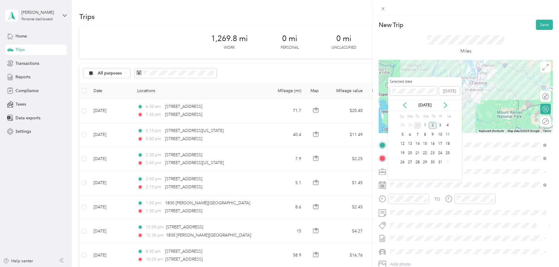
click at [417, 126] on div "30" at bounding box center [418, 125] width 8 height 7
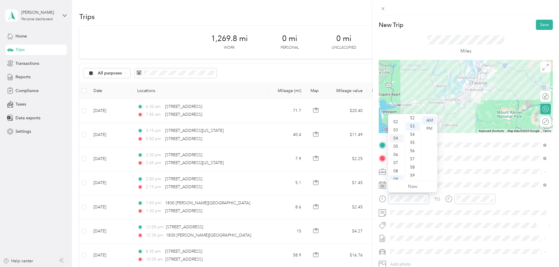
scroll to position [0, 0]
click at [396, 159] on div "05" at bounding box center [396, 161] width 14 height 8
click at [397, 136] on div "06" at bounding box center [396, 134] width 14 height 8
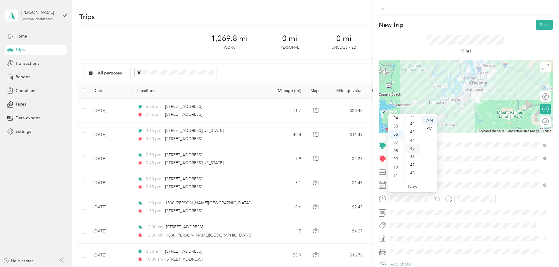
click at [414, 149] on div "45" at bounding box center [413, 148] width 14 height 8
click at [429, 130] on div "PM" at bounding box center [429, 128] width 14 height 8
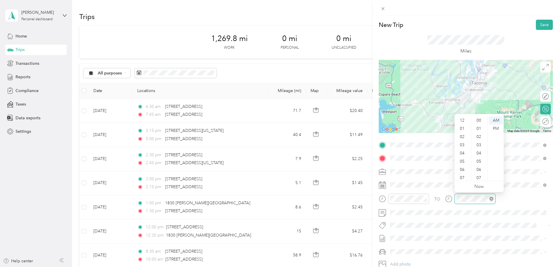
scroll to position [35, 0]
click at [463, 152] on div "08" at bounding box center [463, 151] width 14 height 8
click at [478, 120] on div "00" at bounding box center [479, 120] width 14 height 8
click at [495, 129] on div "PM" at bounding box center [496, 128] width 14 height 8
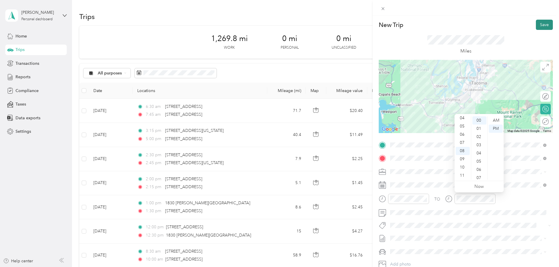
click at [541, 26] on button "Save" at bounding box center [544, 25] width 17 height 10
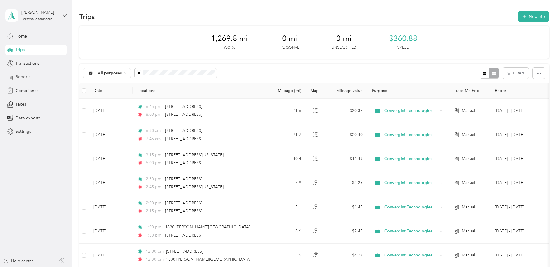
click at [25, 78] on span "Reports" at bounding box center [23, 77] width 15 height 6
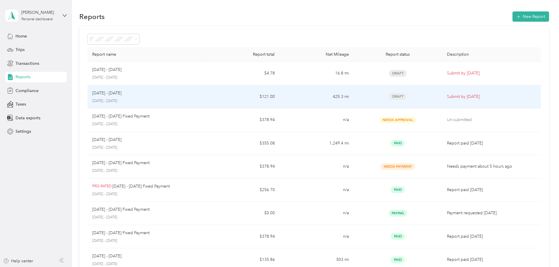
click at [163, 96] on div "[DATE] - [DATE]" at bounding box center [146, 93] width 109 height 6
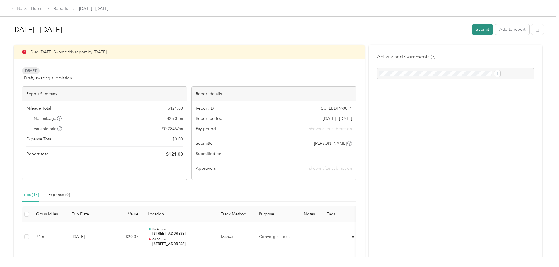
click at [472, 31] on button "Submit" at bounding box center [482, 29] width 21 height 10
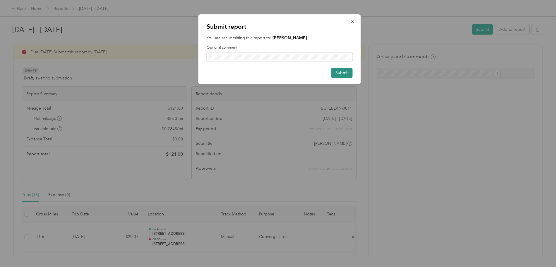
click at [342, 73] on button "Submit" at bounding box center [341, 73] width 21 height 10
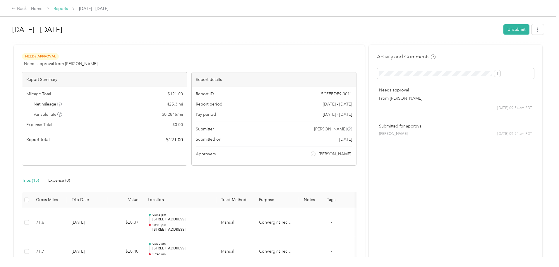
click at [68, 10] on link "Reports" at bounding box center [61, 8] width 14 height 5
